Goal: Obtain resource: Download file/media

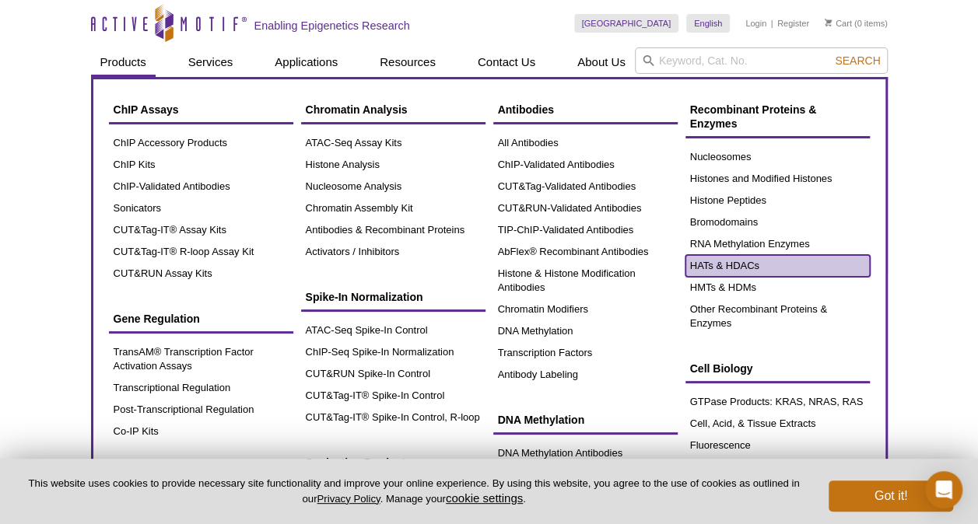
click at [768, 264] on link "HATs & HDACs" at bounding box center [777, 266] width 184 height 22
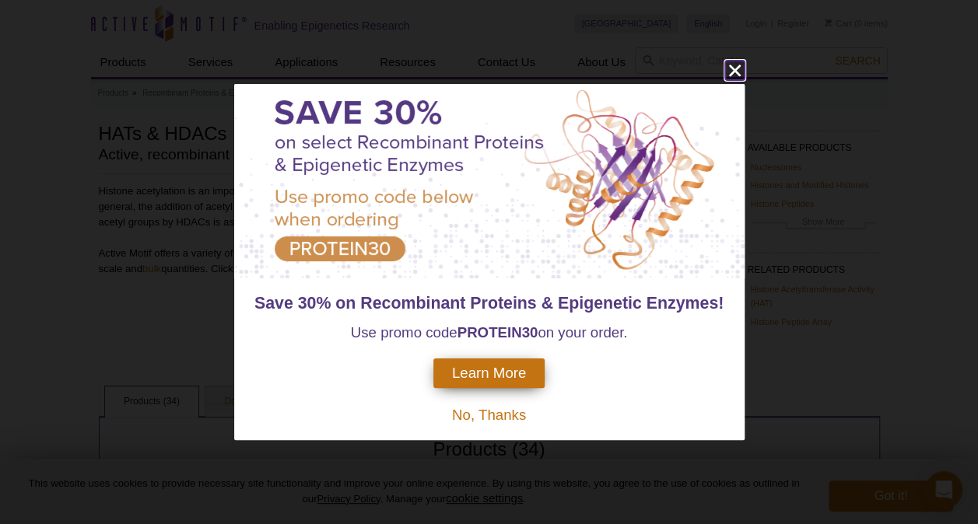
click at [732, 67] on icon "close" at bounding box center [734, 71] width 12 height 12
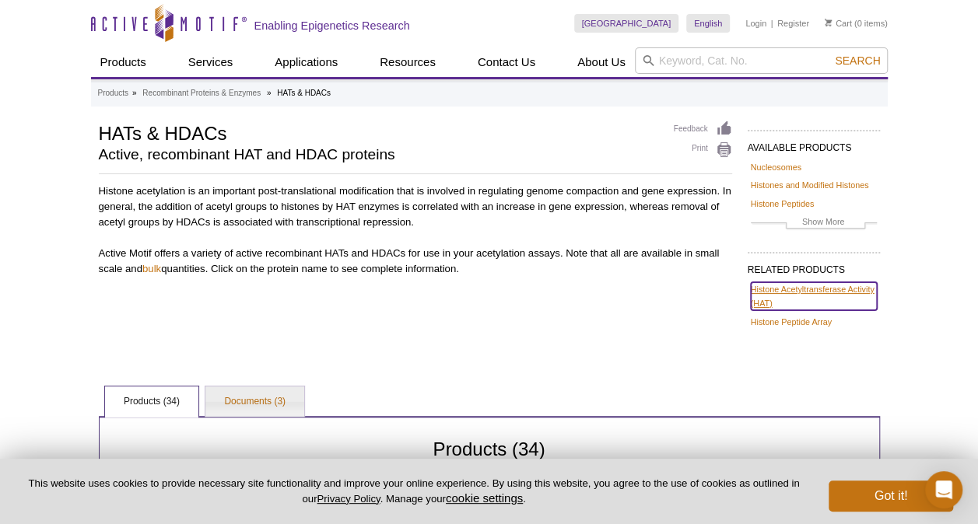
click at [775, 285] on link "Histone Acetyltransferase Activity (HAT)" at bounding box center [814, 296] width 126 height 28
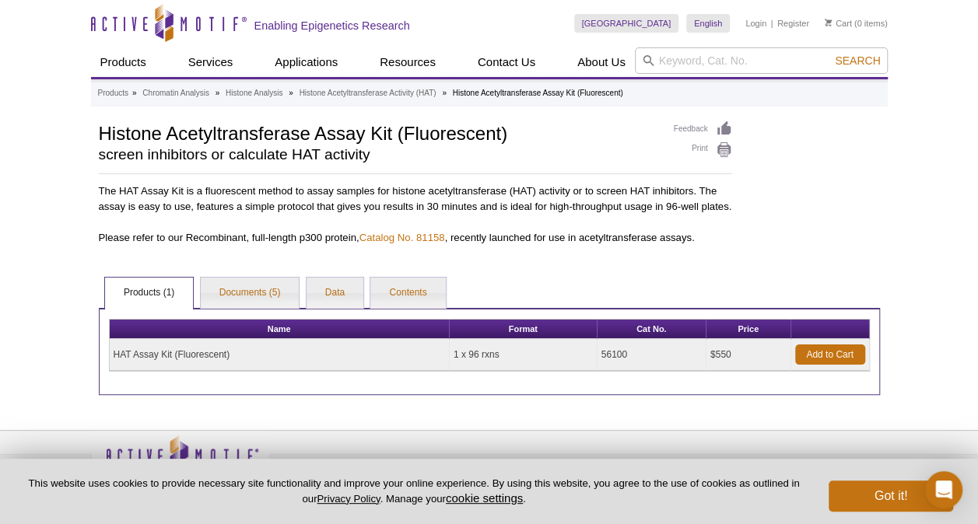
scroll to position [55, 0]
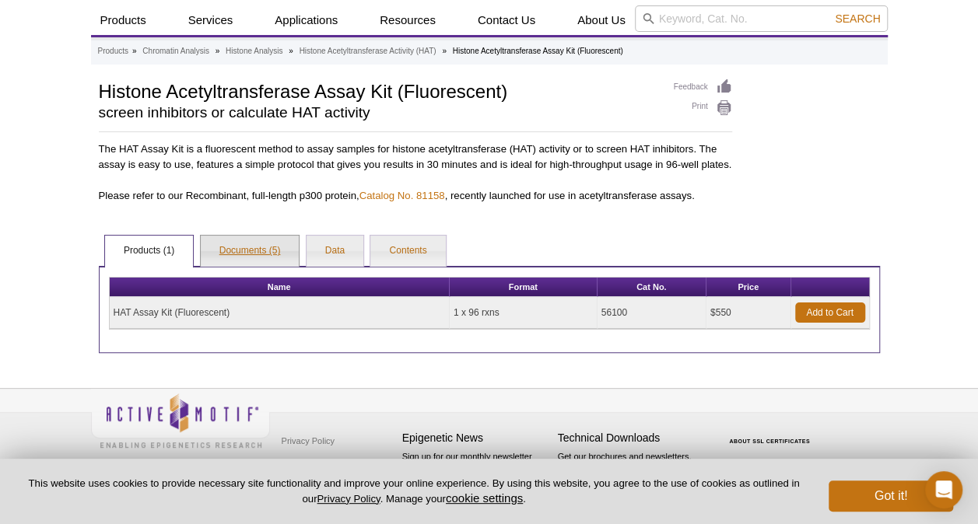
click at [264, 246] on link "Documents (5)" at bounding box center [250, 251] width 99 height 31
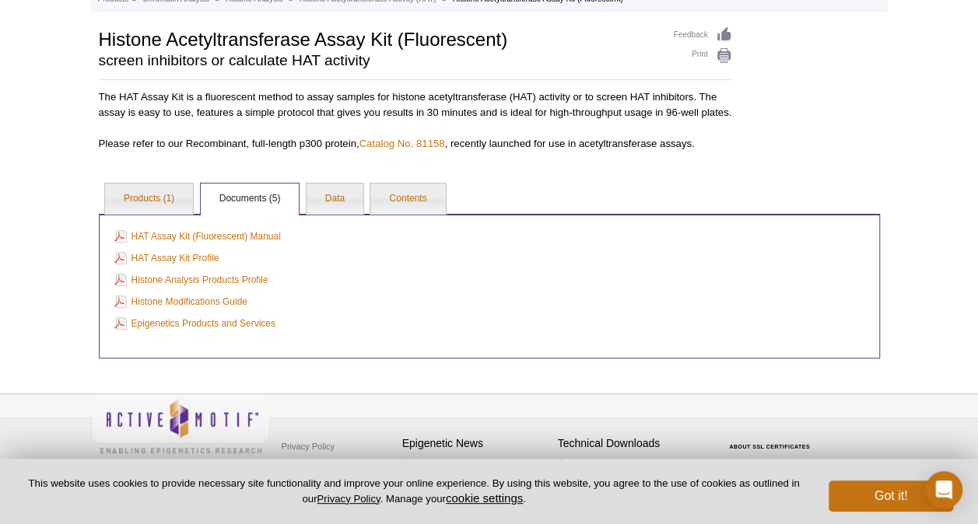
scroll to position [114, 0]
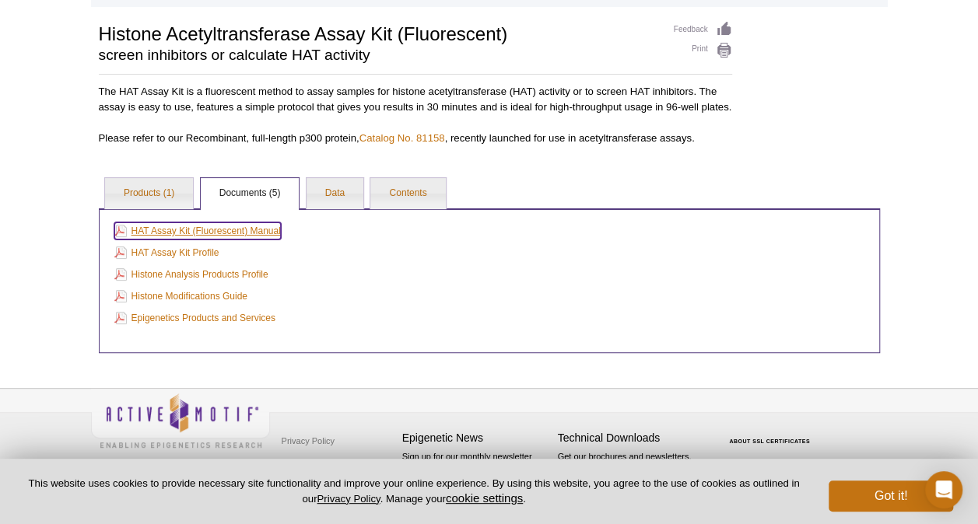
click at [194, 226] on link "HAT Assay Kit (Fluorescent) Manual" at bounding box center [197, 230] width 166 height 17
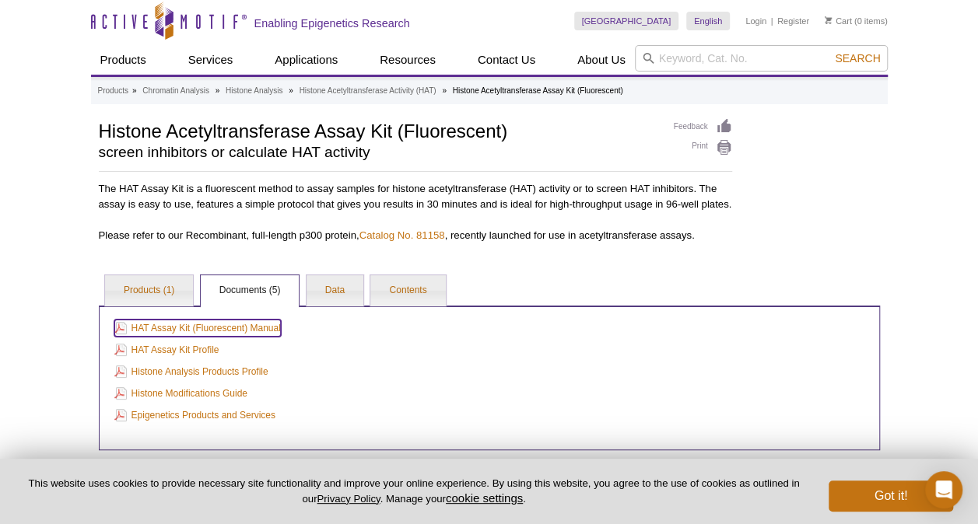
scroll to position [0, 0]
